Goal: Browse casually: Explore the website without a specific task or goal

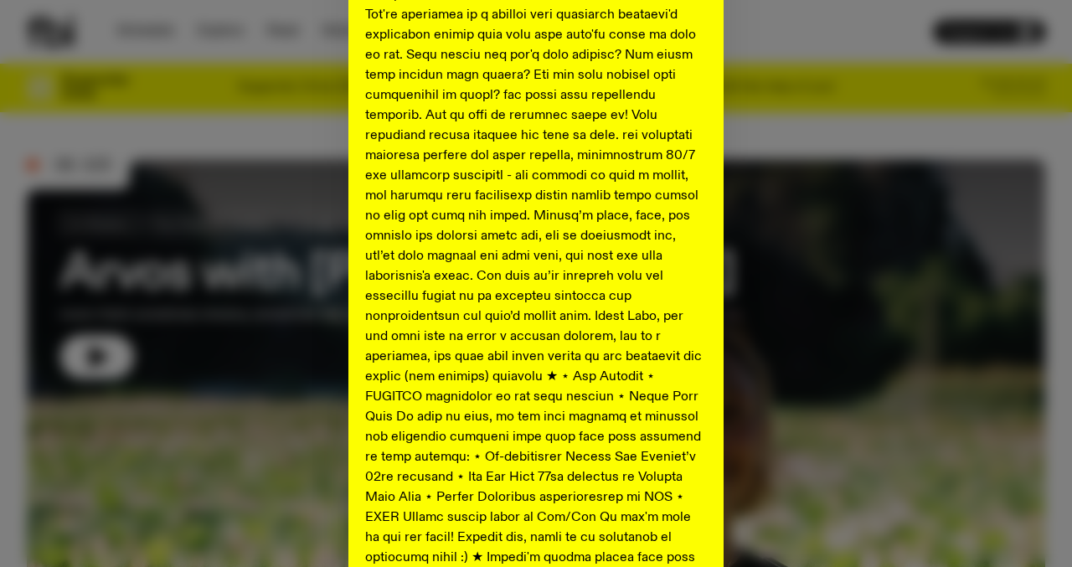
scroll to position [899, 0]
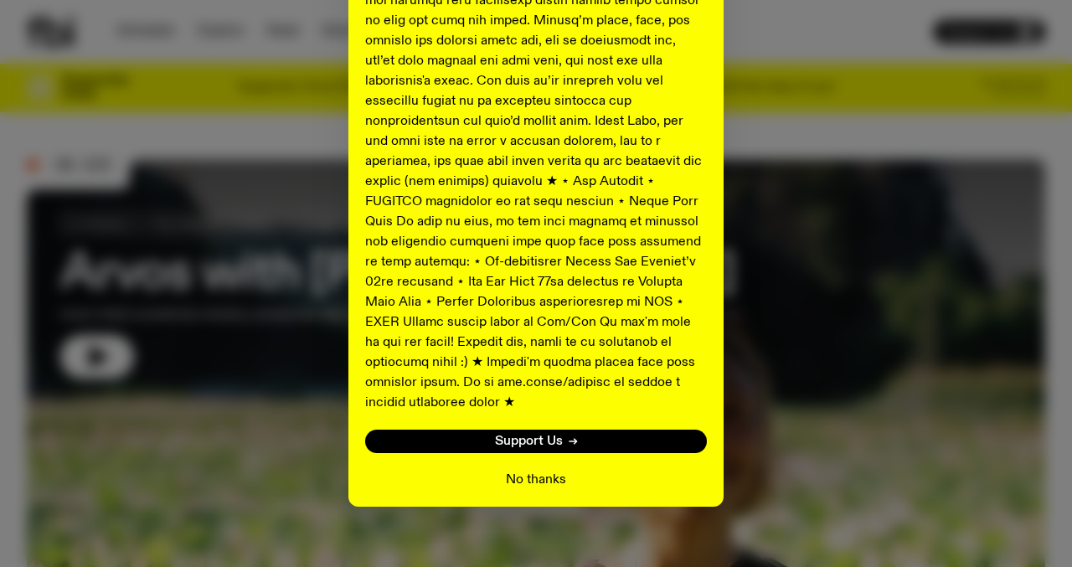
click at [534, 470] on button "No thanks" at bounding box center [536, 480] width 60 height 20
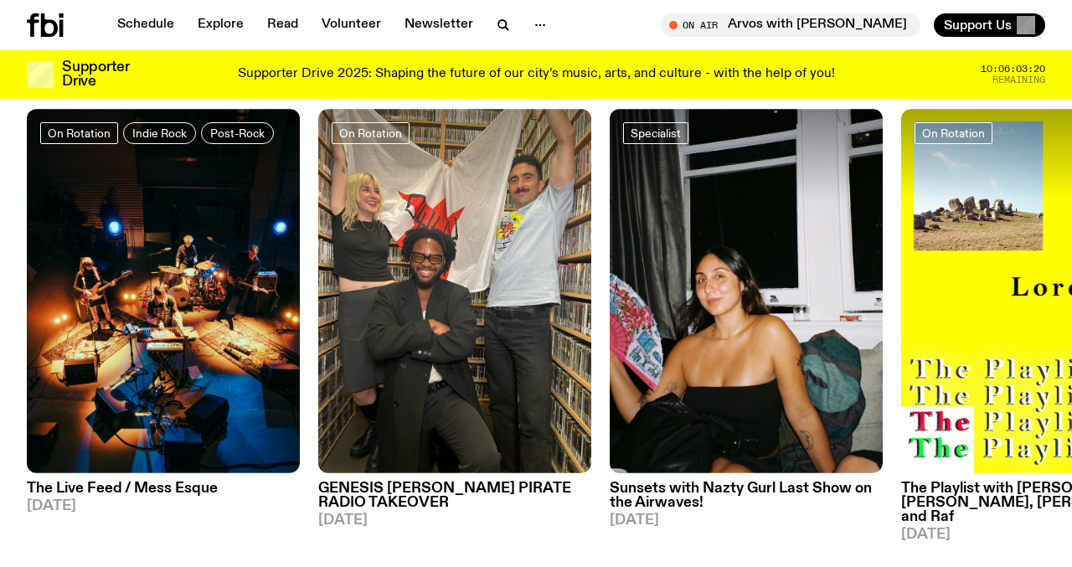
scroll to position [0, 0]
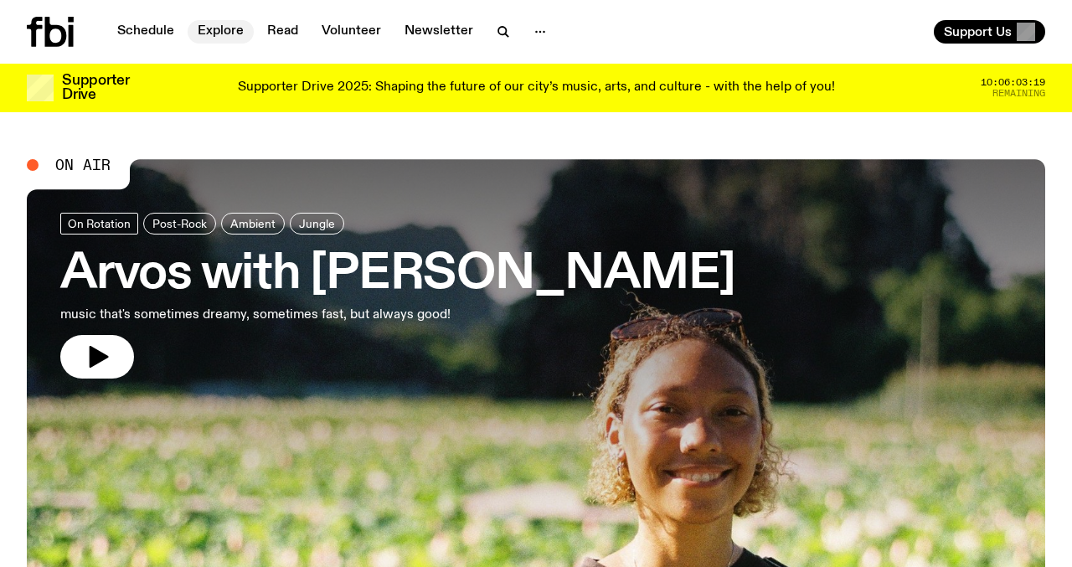
click at [209, 34] on link "Explore" at bounding box center [221, 31] width 66 height 23
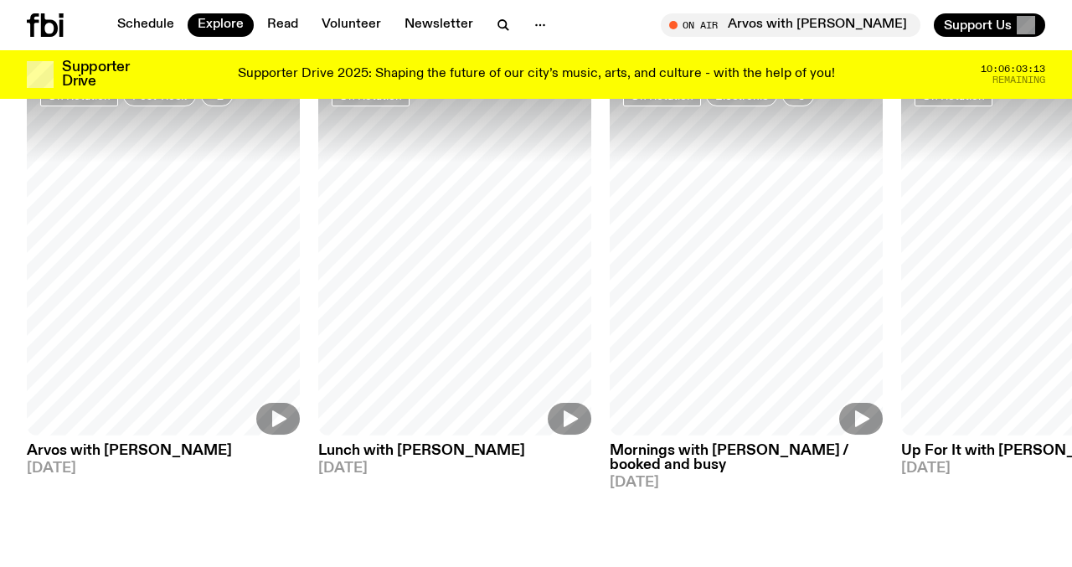
scroll to position [737, 0]
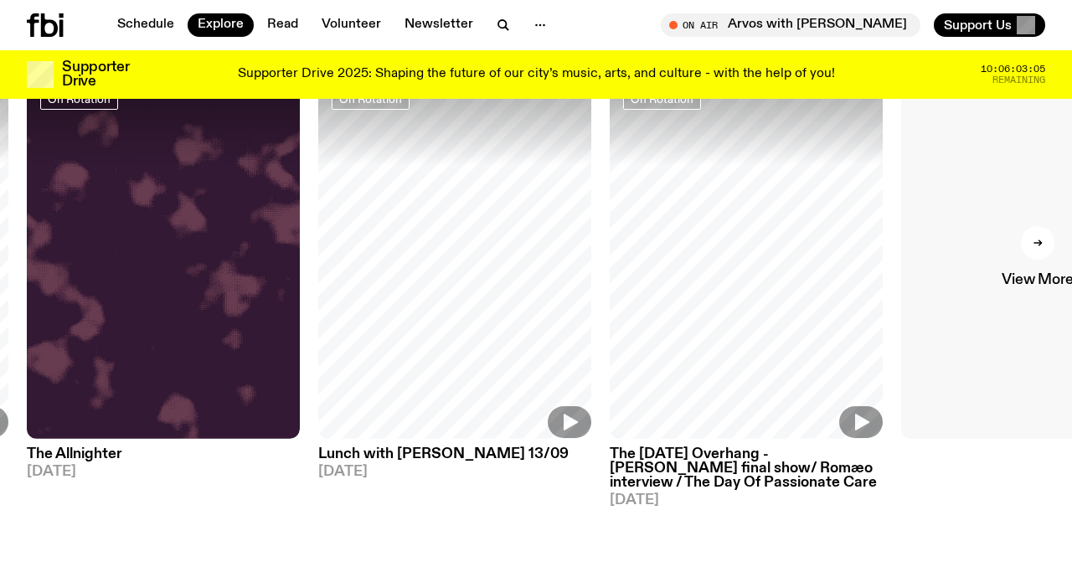
click at [1035, 249] on div at bounding box center [1038, 243] width 34 height 34
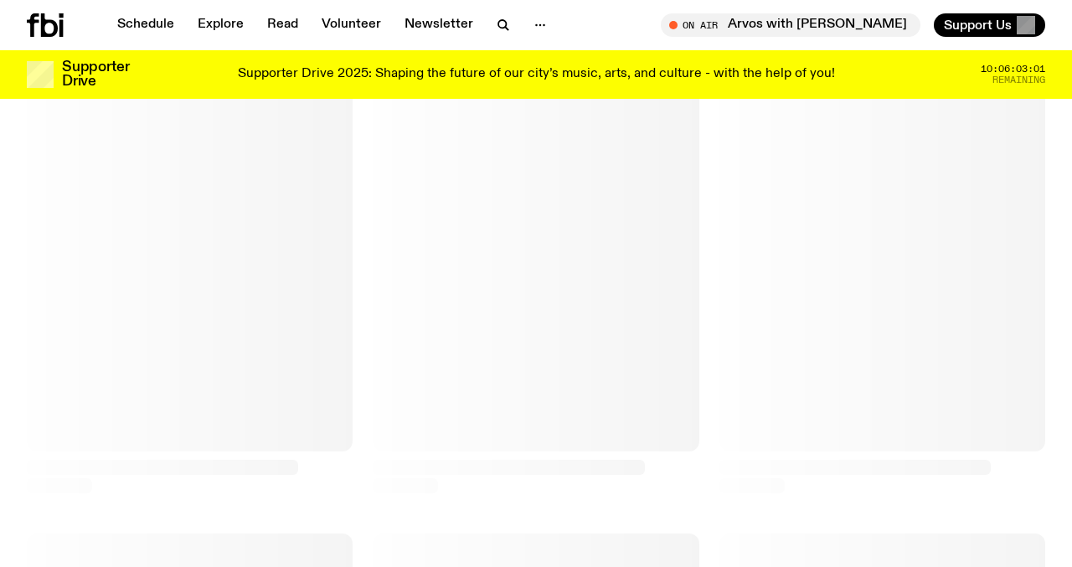
scroll to position [3731, 0]
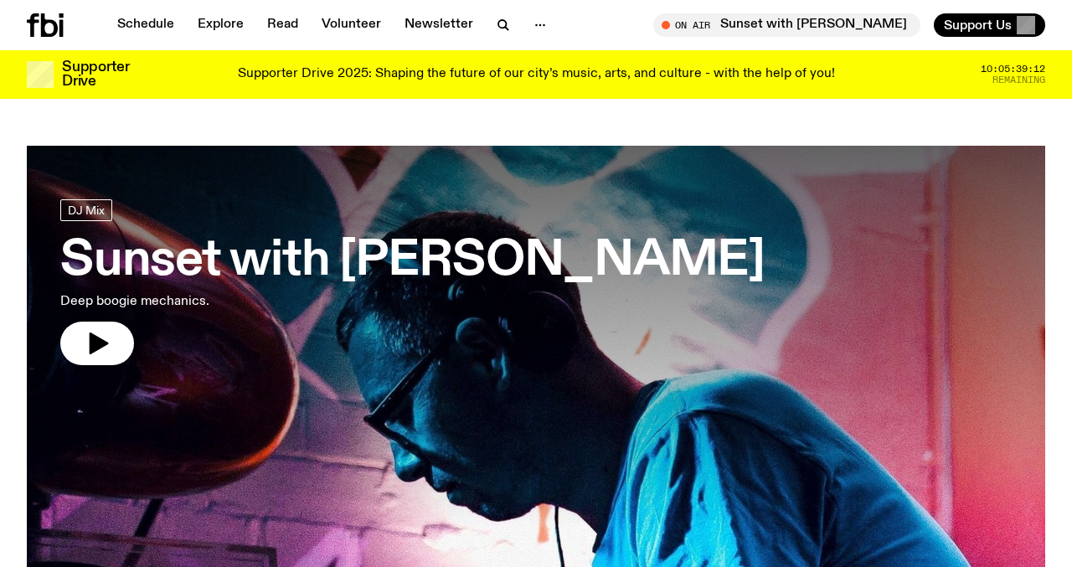
scroll to position [952, 0]
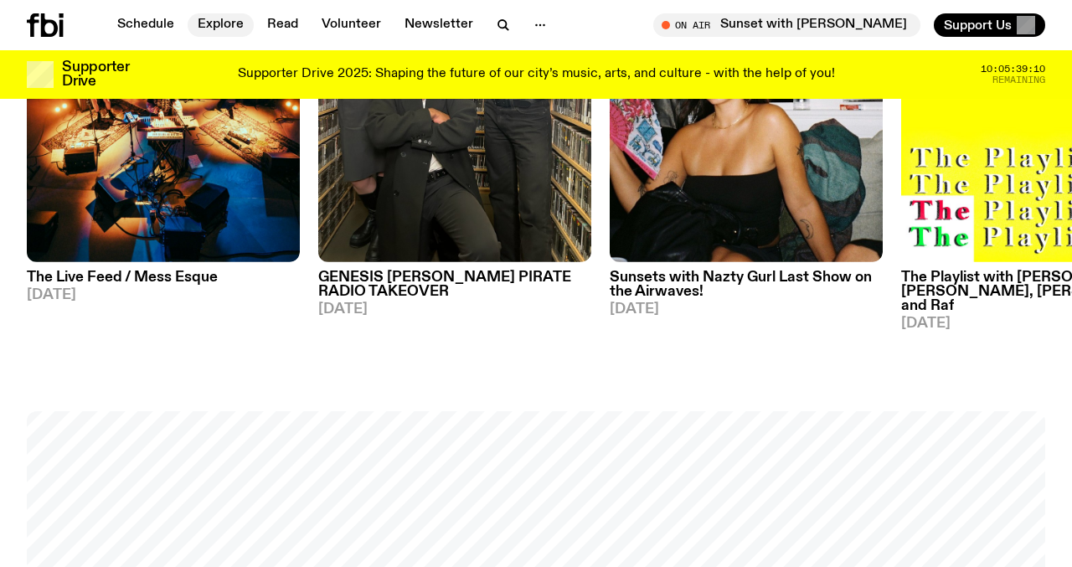
click at [225, 20] on link "Explore" at bounding box center [221, 24] width 66 height 23
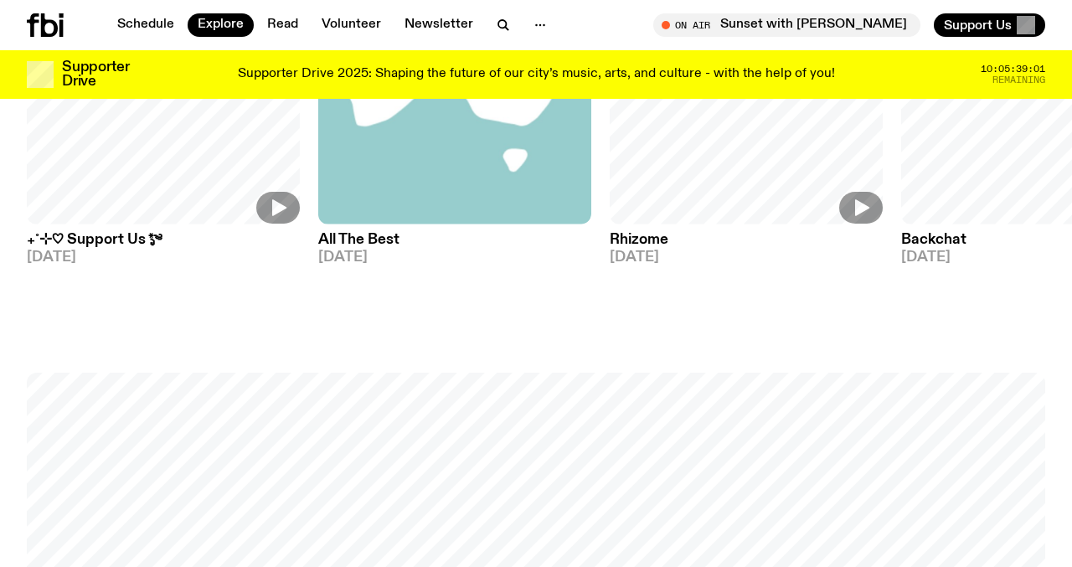
scroll to position [2143, 0]
click at [156, 239] on h3 "₊˚⊹♡ Support Us *ೃ༄" at bounding box center [163, 242] width 273 height 14
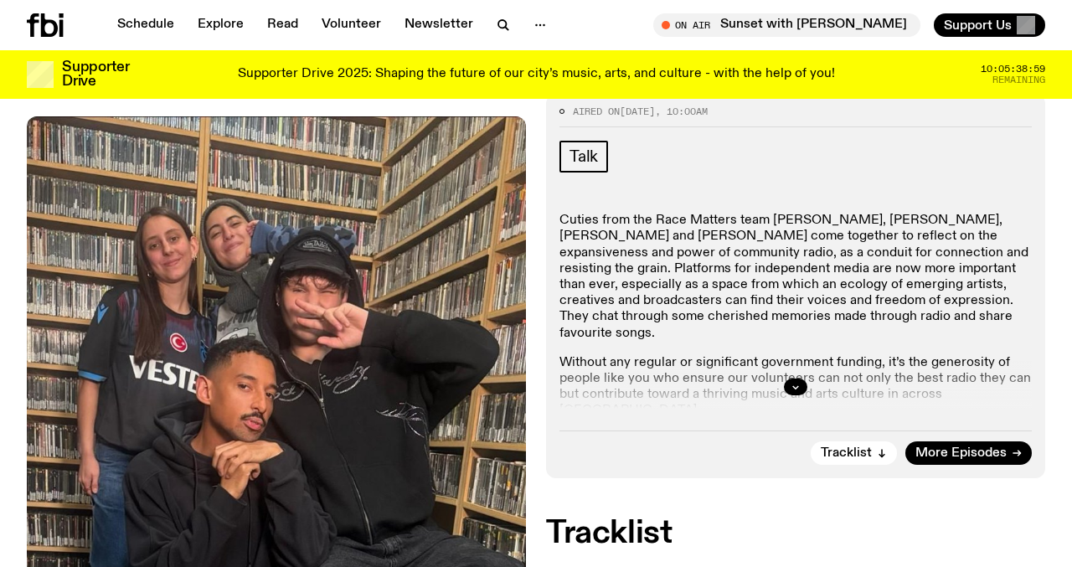
scroll to position [232, 0]
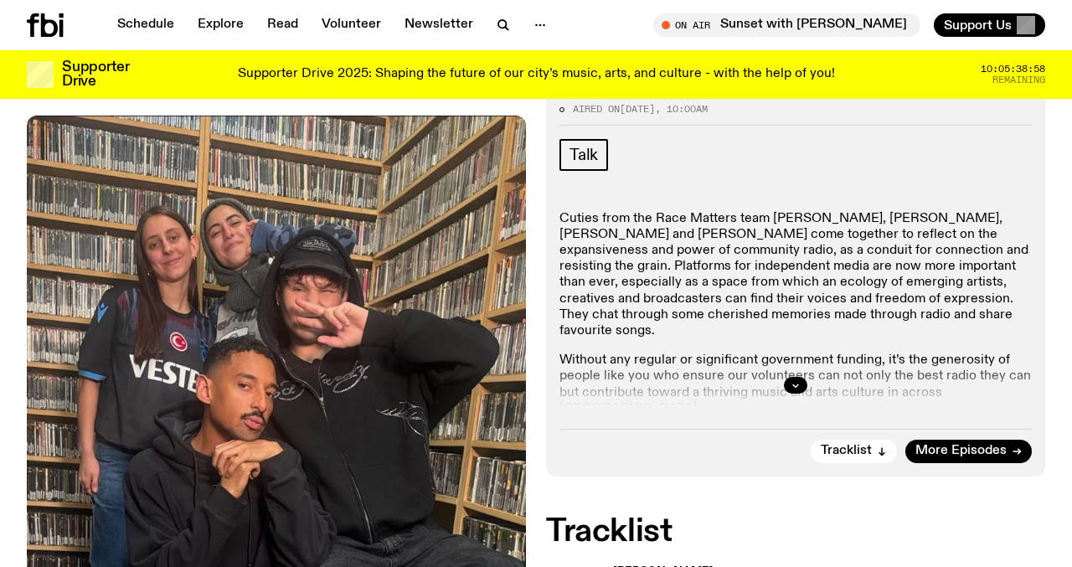
click at [777, 382] on div at bounding box center [796, 386] width 472 height 54
click at [801, 379] on button "button" at bounding box center [795, 385] width 23 height 17
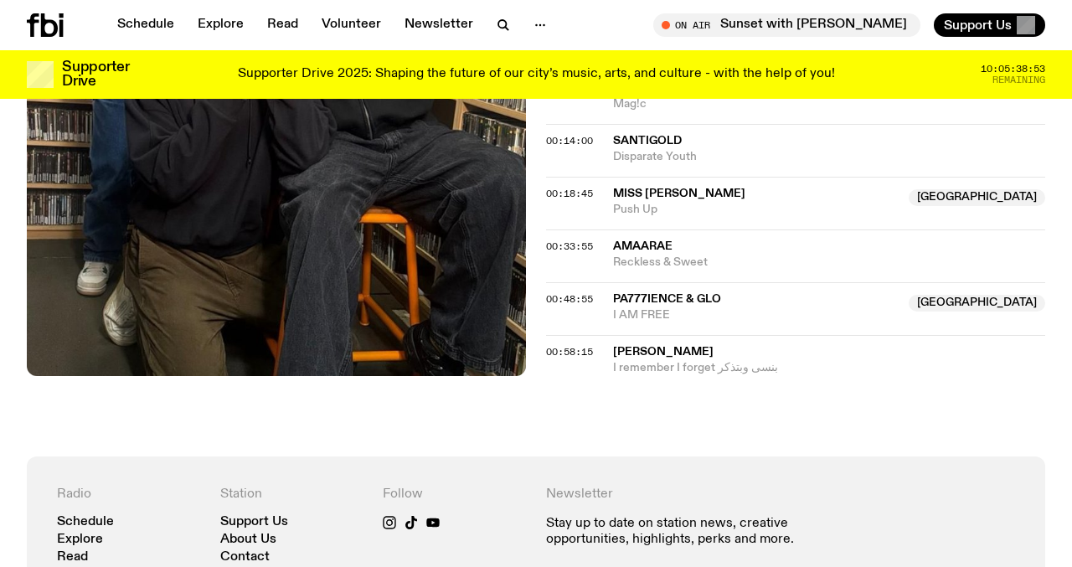
scroll to position [1260, 0]
